Goal: Information Seeking & Learning: Learn about a topic

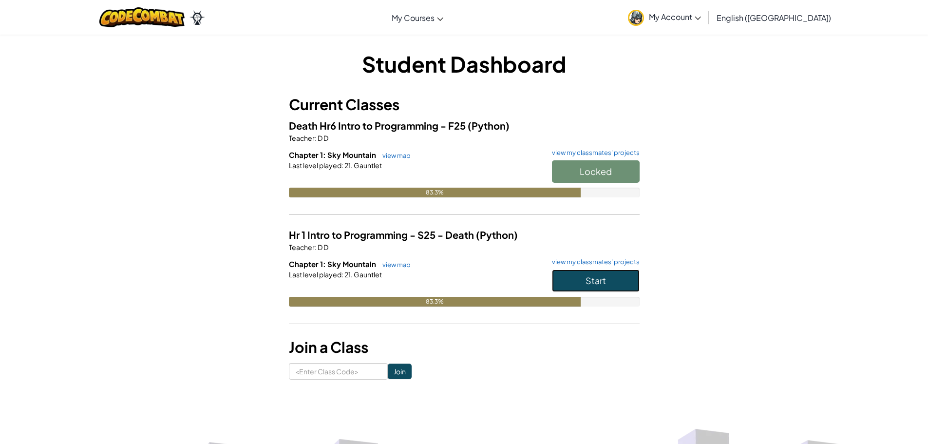
click at [563, 287] on button "Start" at bounding box center [596, 280] width 88 height 22
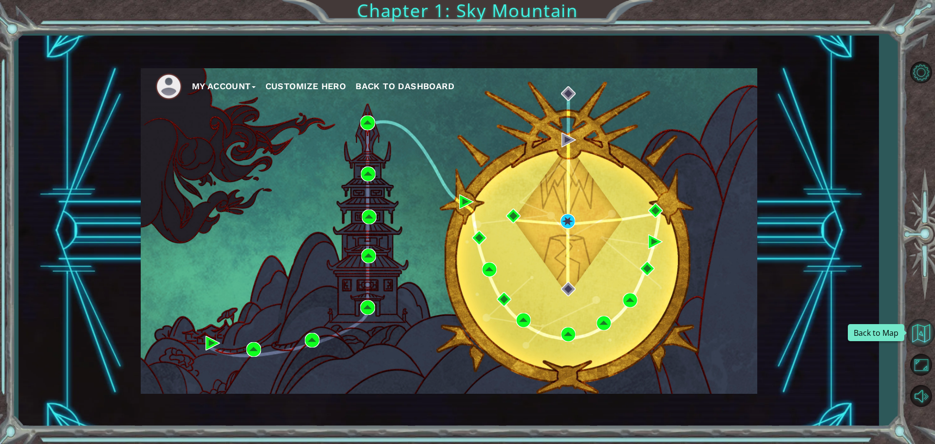
click at [915, 327] on button "Back to Map" at bounding box center [921, 333] width 28 height 28
click at [413, 84] on span "Back to Dashboard" at bounding box center [405, 86] width 99 height 10
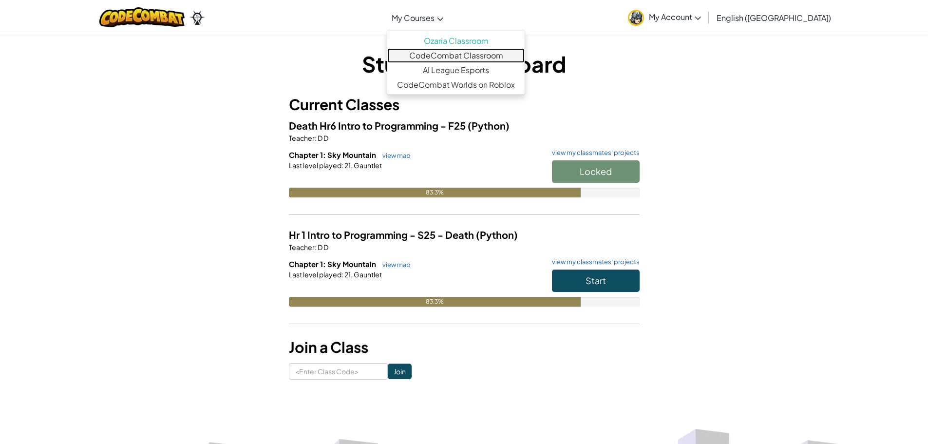
click at [469, 57] on link "CodeCombat Classroom" at bounding box center [455, 55] width 137 height 15
